Goal: Navigation & Orientation: Go to known website

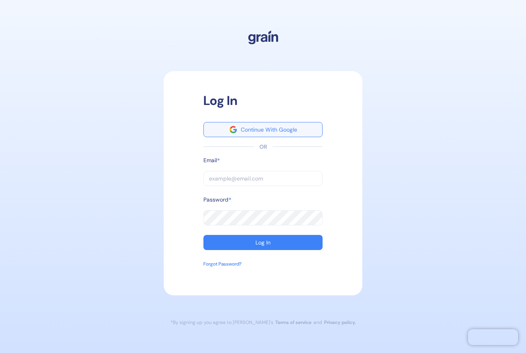
click at [278, 130] on div "Continue With Google" at bounding box center [269, 130] width 56 height 6
click at [274, 125] on button "Continue With Google" at bounding box center [263, 129] width 119 height 15
